Goal: Information Seeking & Learning: Check status

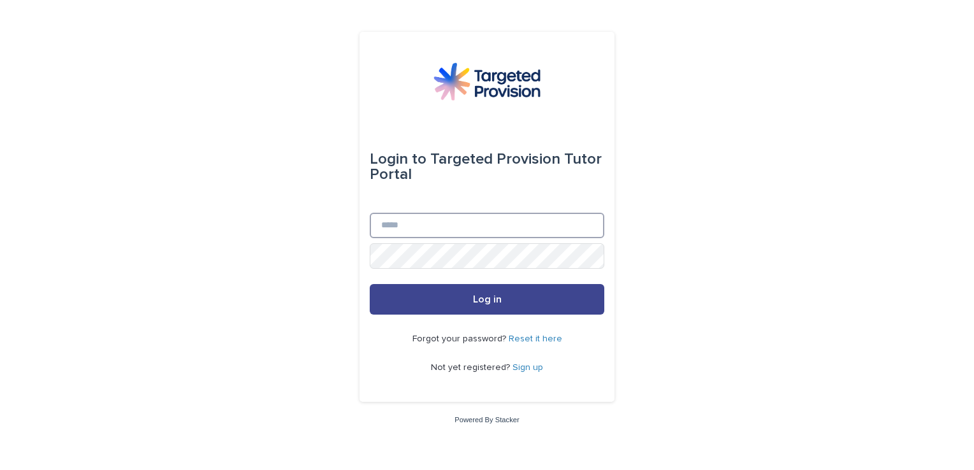
type input "**********"
click at [443, 305] on button "Log in" at bounding box center [487, 299] width 235 height 31
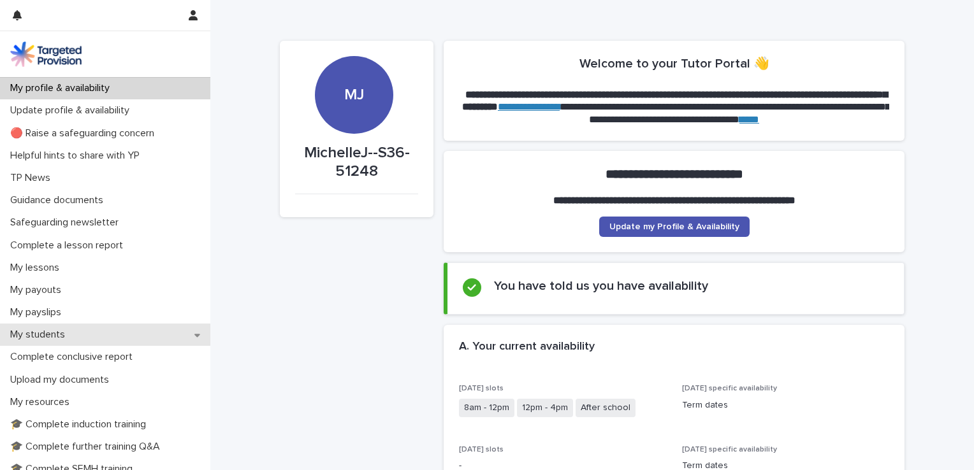
click at [61, 333] on p "My students" at bounding box center [40, 335] width 70 height 12
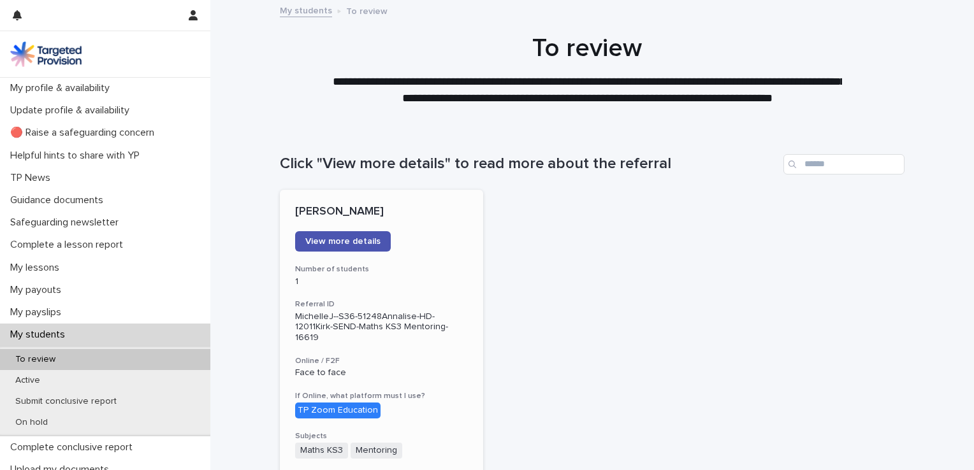
scroll to position [128, 0]
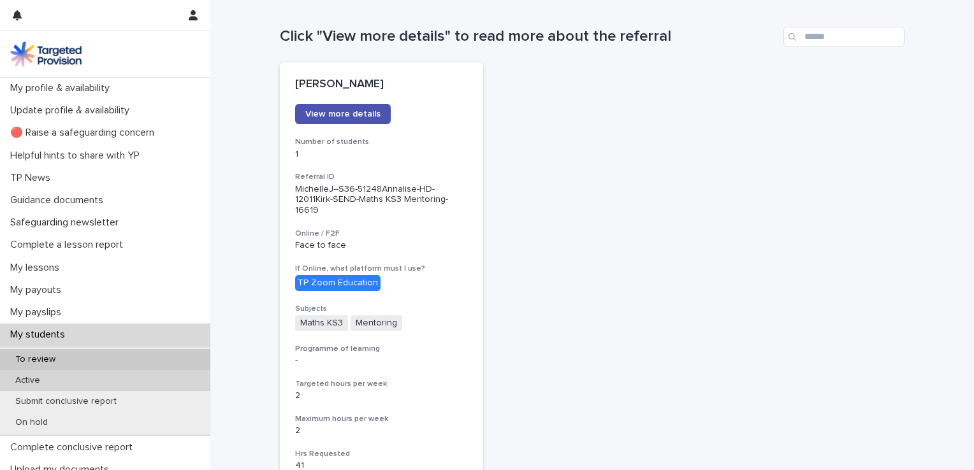
click at [40, 384] on p "Active" at bounding box center [27, 381] width 45 height 11
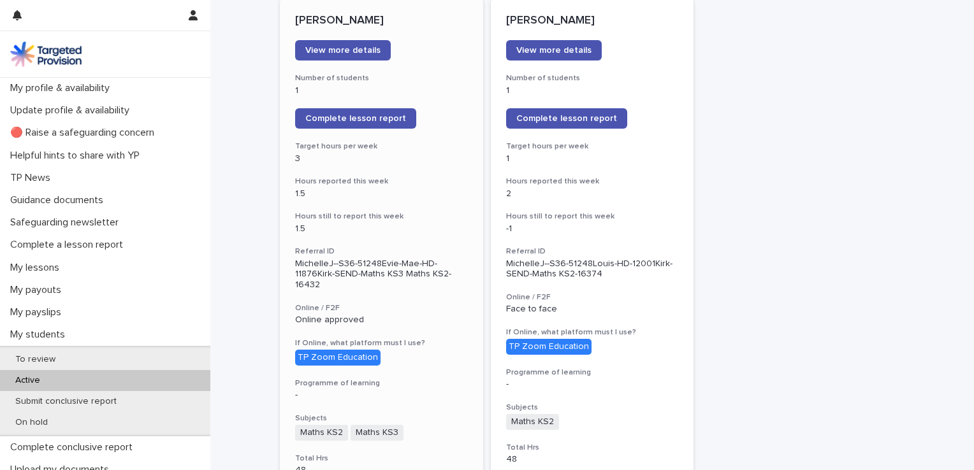
scroll to position [128, 0]
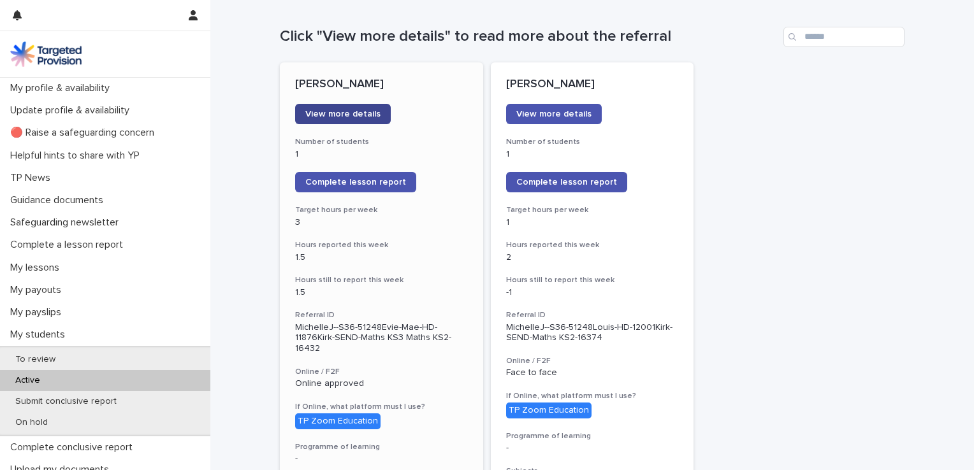
click at [339, 112] on span "View more details" at bounding box center [342, 114] width 75 height 9
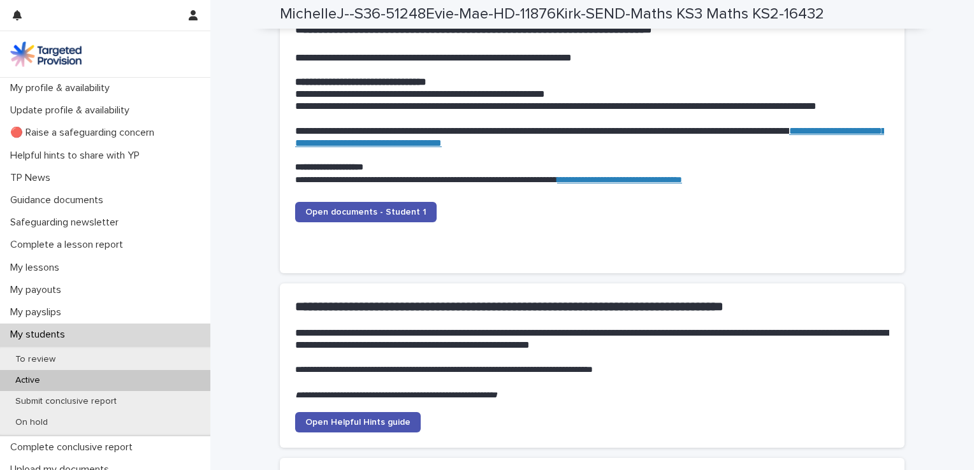
scroll to position [1211, 0]
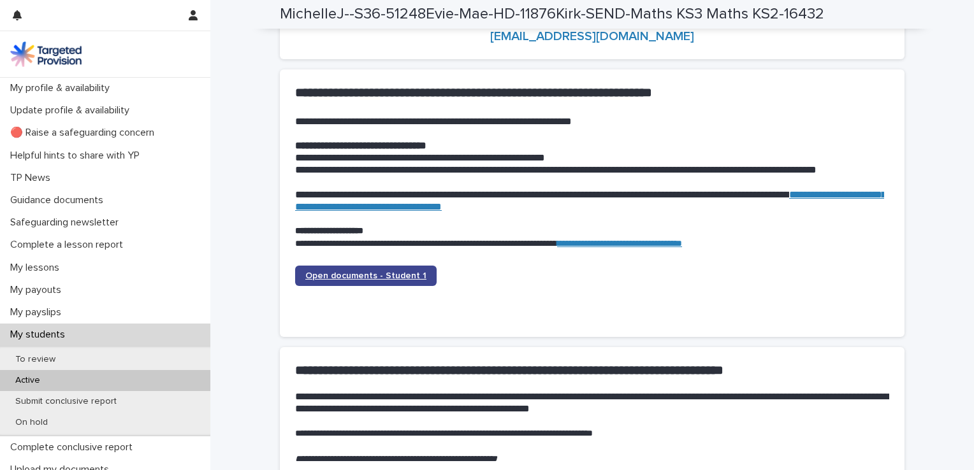
click at [366, 272] on span "Open documents - Student 1" at bounding box center [365, 276] width 121 height 9
click at [61, 340] on p "My students" at bounding box center [40, 335] width 70 height 12
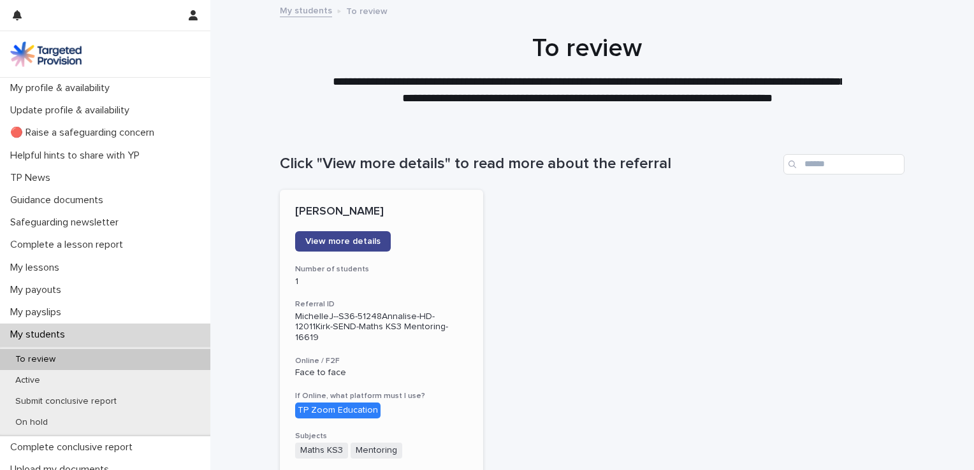
click at [337, 239] on span "View more details" at bounding box center [342, 241] width 75 height 9
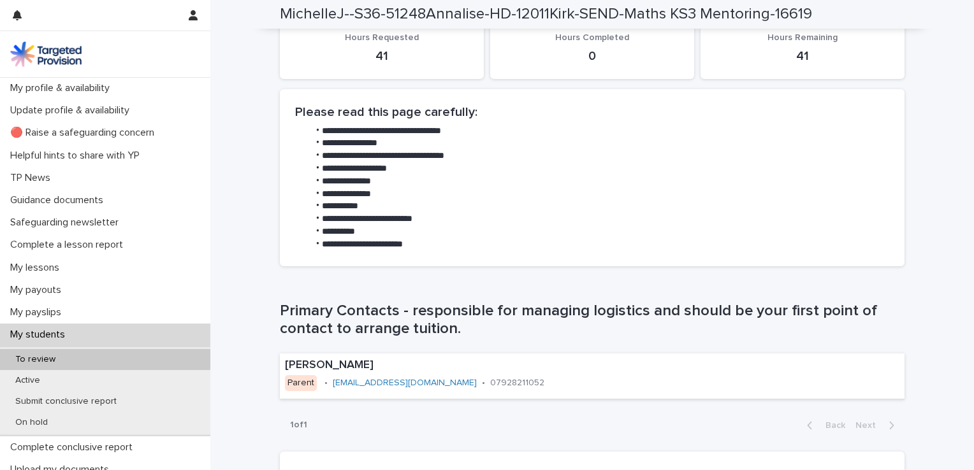
scroll to position [765, 0]
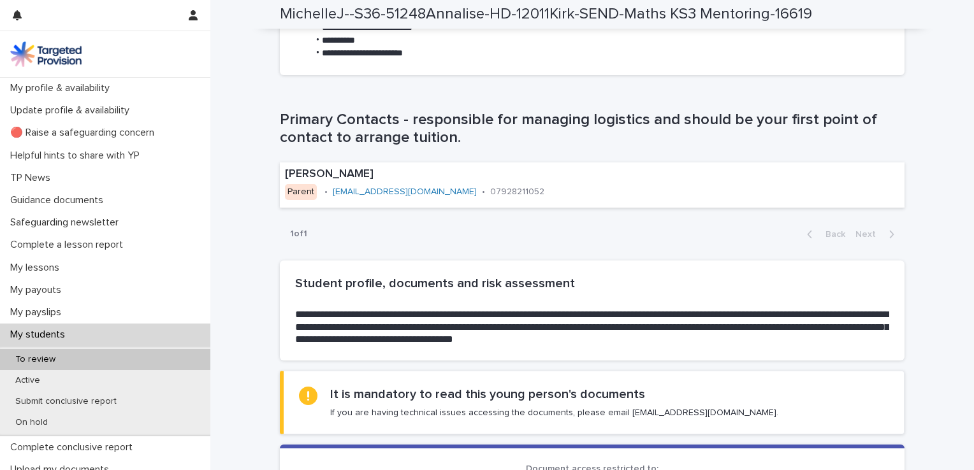
click at [69, 331] on p "My students" at bounding box center [40, 335] width 70 height 12
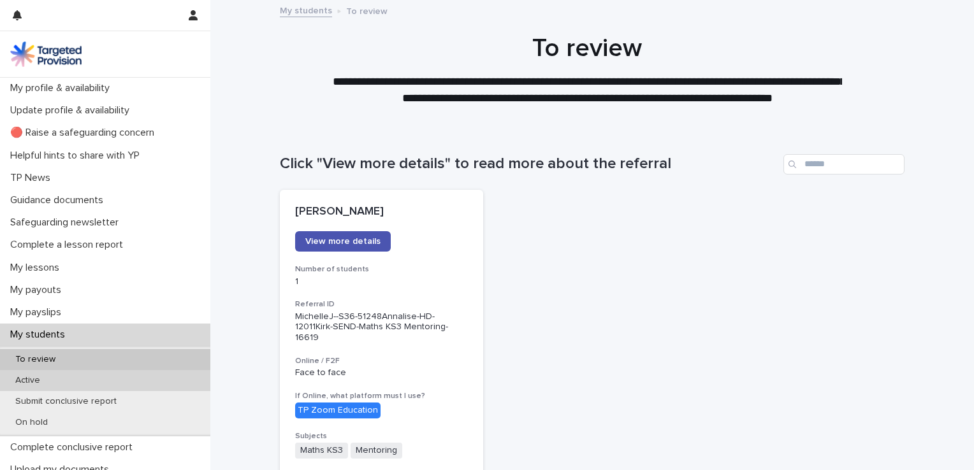
click at [50, 377] on div "Active" at bounding box center [105, 380] width 210 height 21
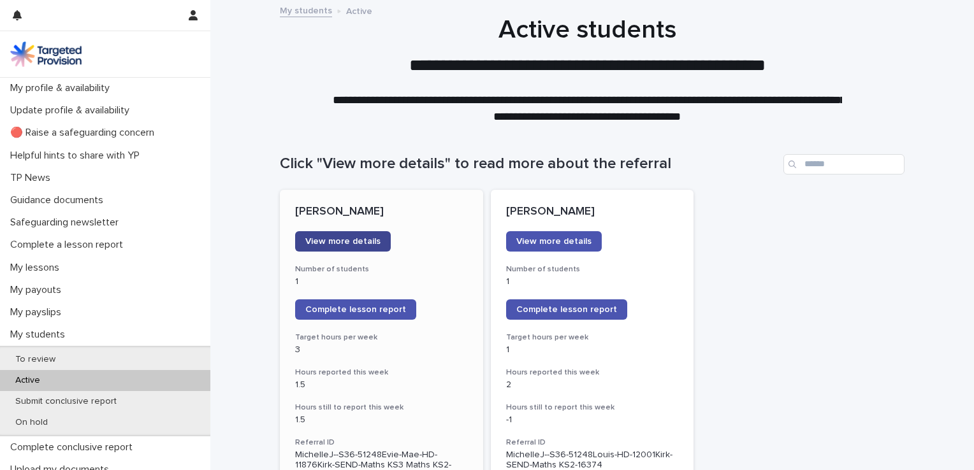
click at [345, 244] on span "View more details" at bounding box center [342, 241] width 75 height 9
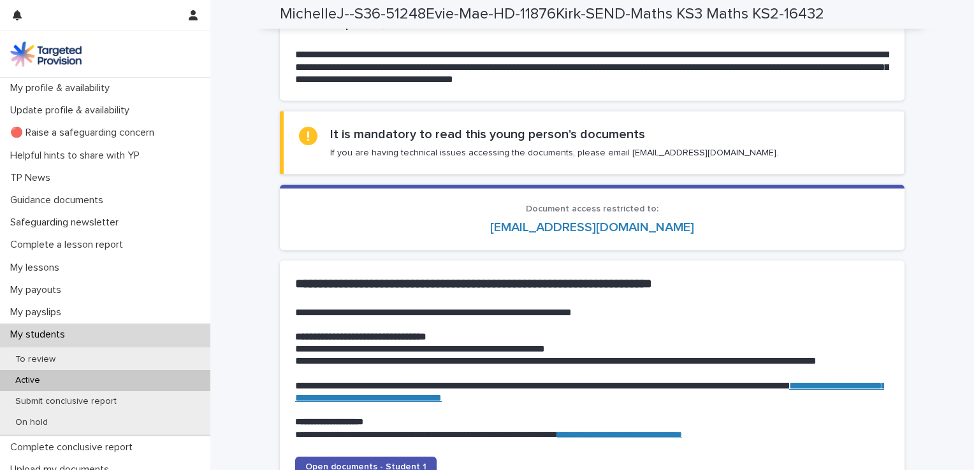
scroll to position [1275, 0]
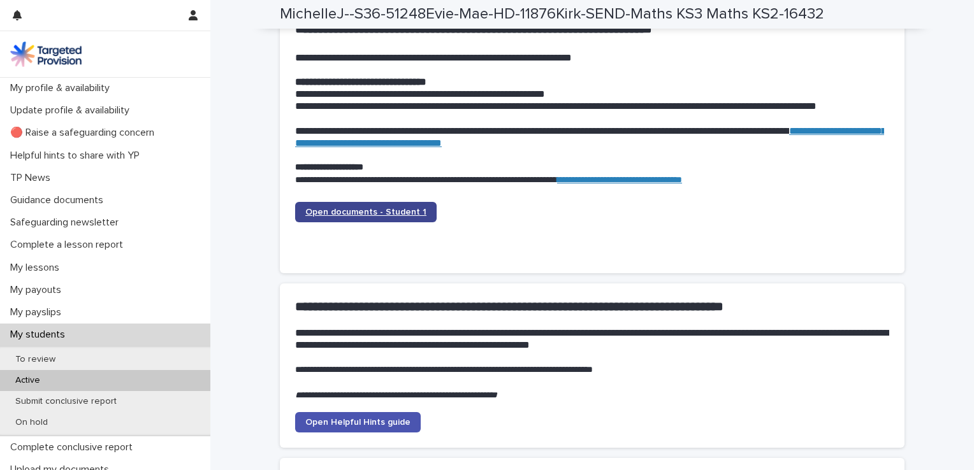
click at [368, 210] on span "Open documents - Student 1" at bounding box center [365, 212] width 121 height 9
